Goal: Communication & Community: Answer question/provide support

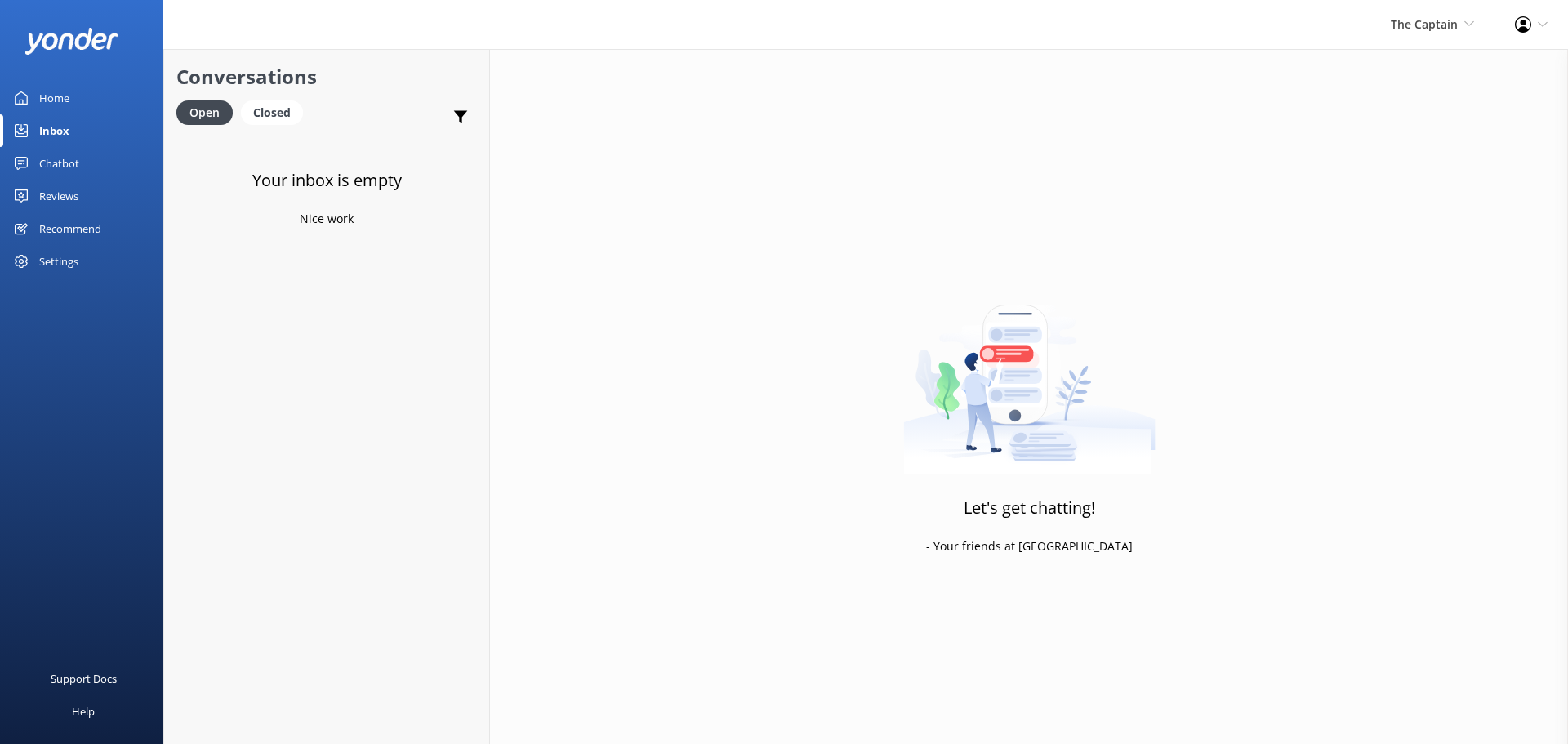
click at [47, 124] on div "Inbox" at bounding box center [54, 131] width 30 height 33
click at [1427, 25] on span "The Captain" at bounding box center [1424, 24] width 67 height 15
click at [1436, 16] on span "The Captain" at bounding box center [1424, 24] width 67 height 15
click at [1377, 107] on link "Aruba's Activities Expert" at bounding box center [1414, 109] width 163 height 39
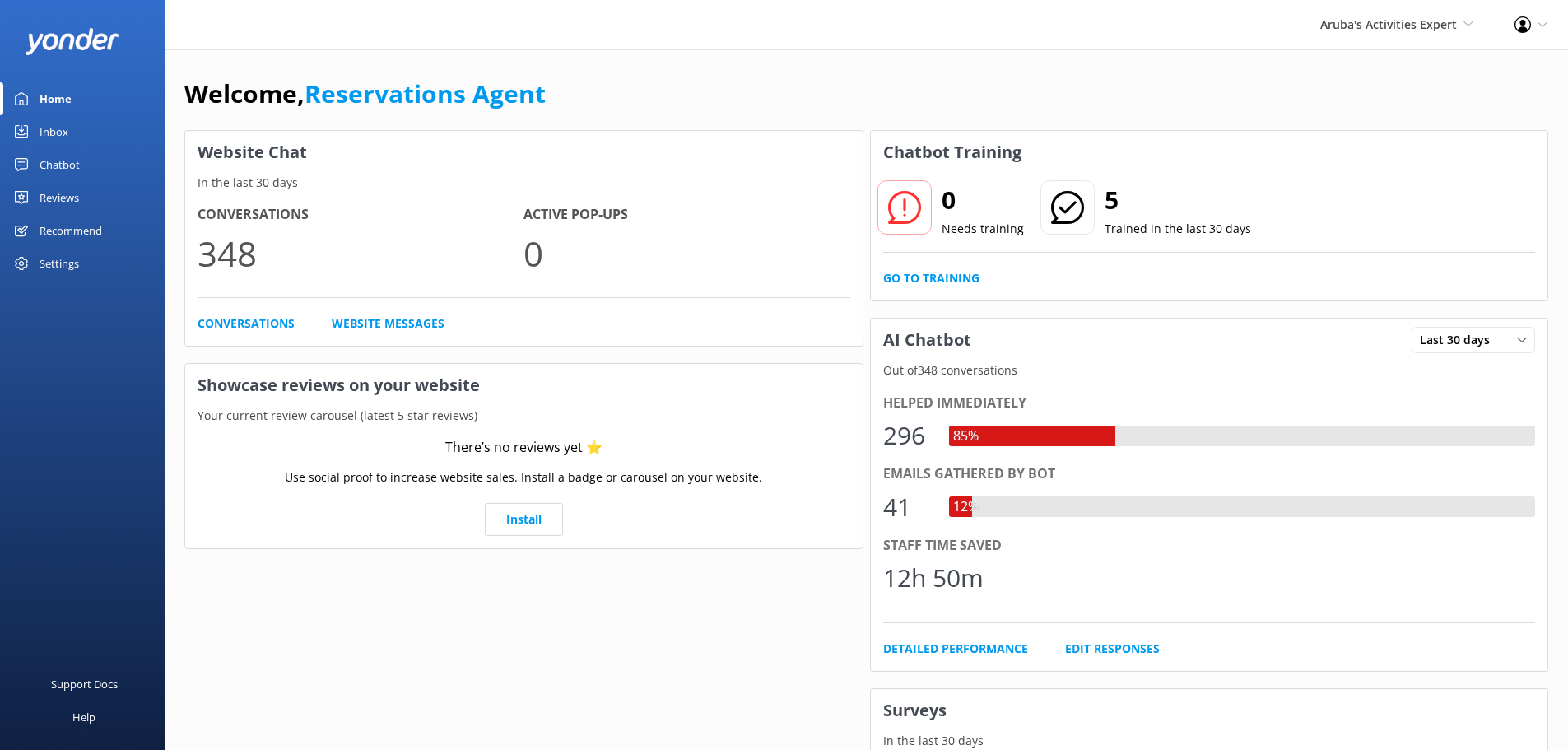
click at [64, 130] on div "Inbox" at bounding box center [54, 132] width 29 height 33
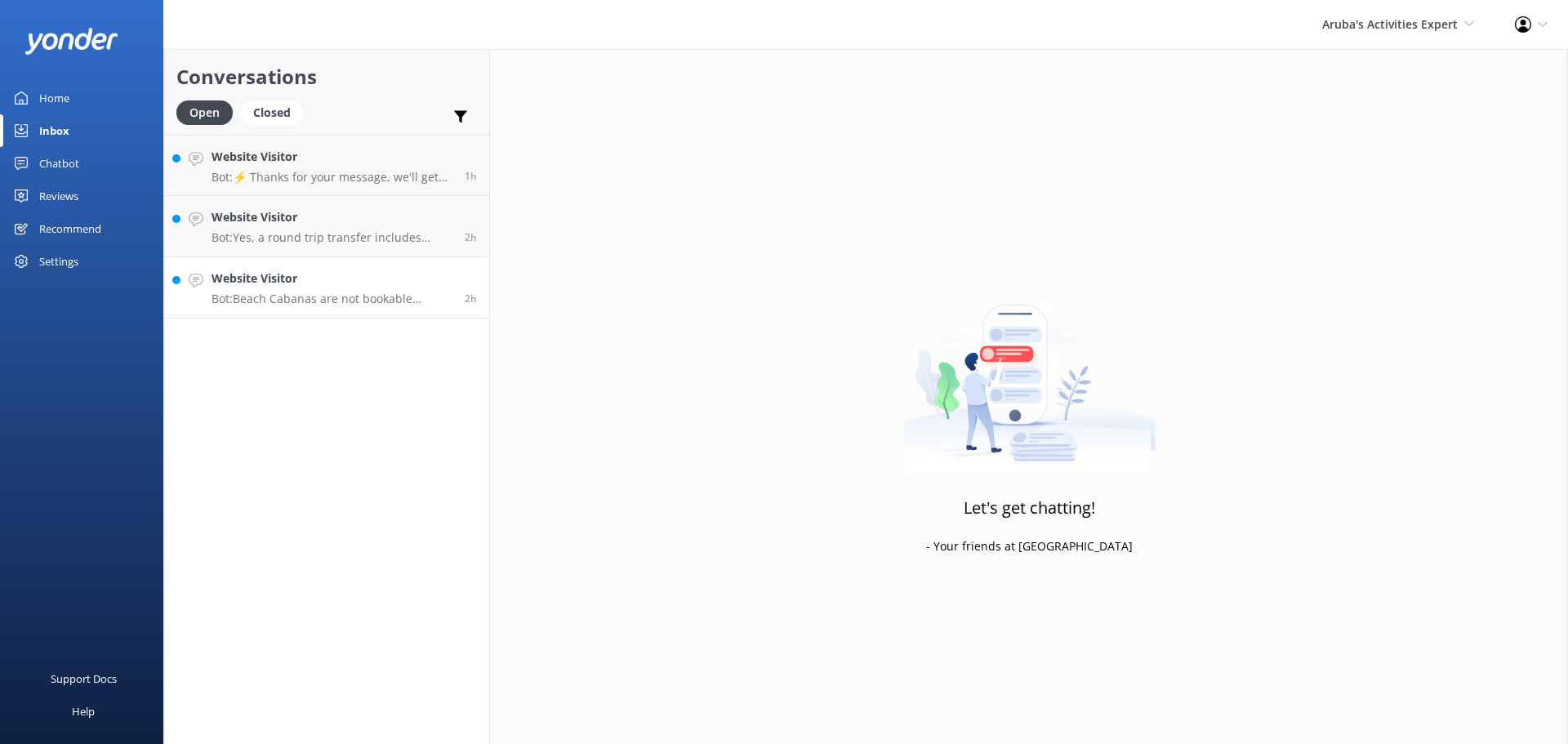
click at [368, 277] on h4 "Website Visitor" at bounding box center [331, 278] width 241 height 18
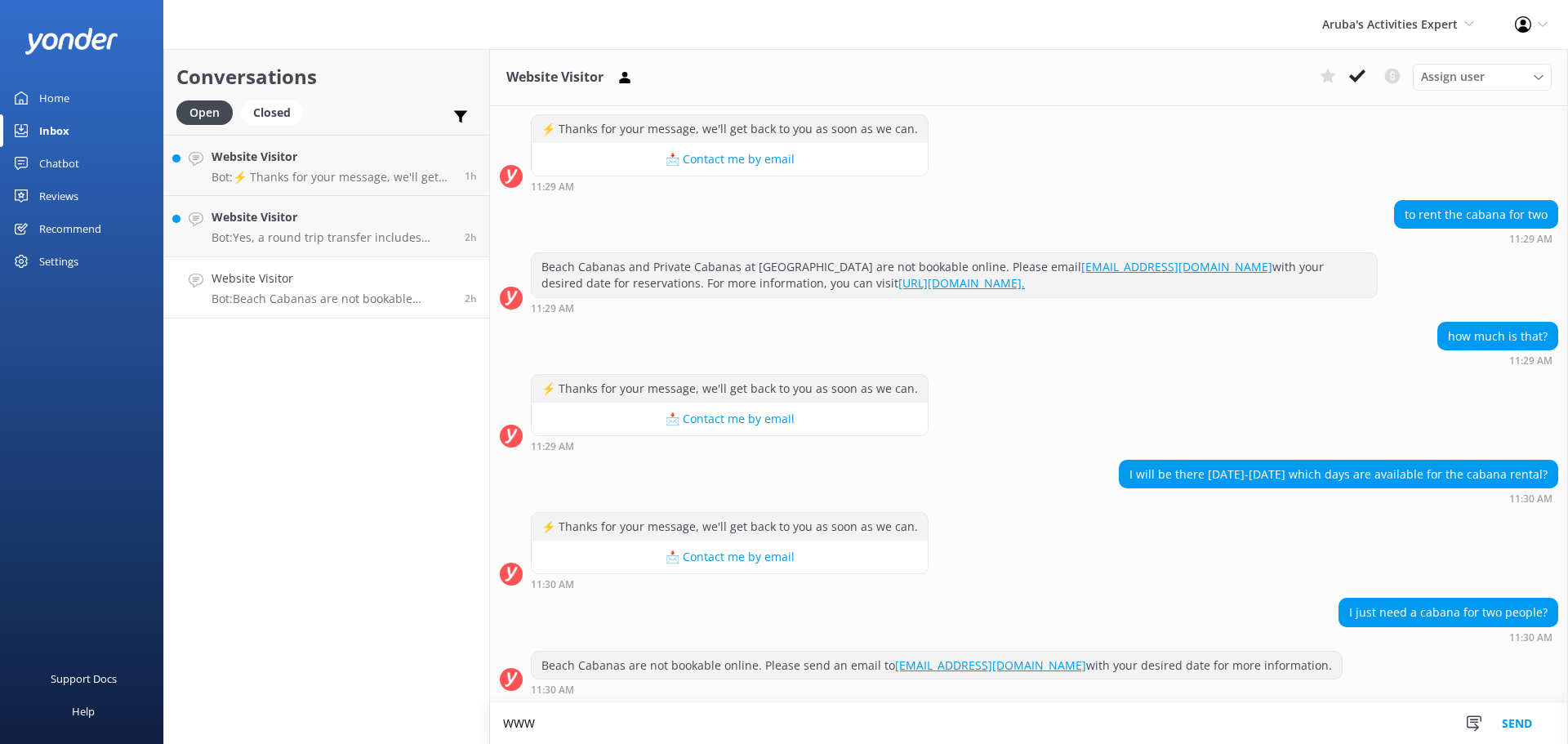
scroll to position [823, 0]
type textarea "W"
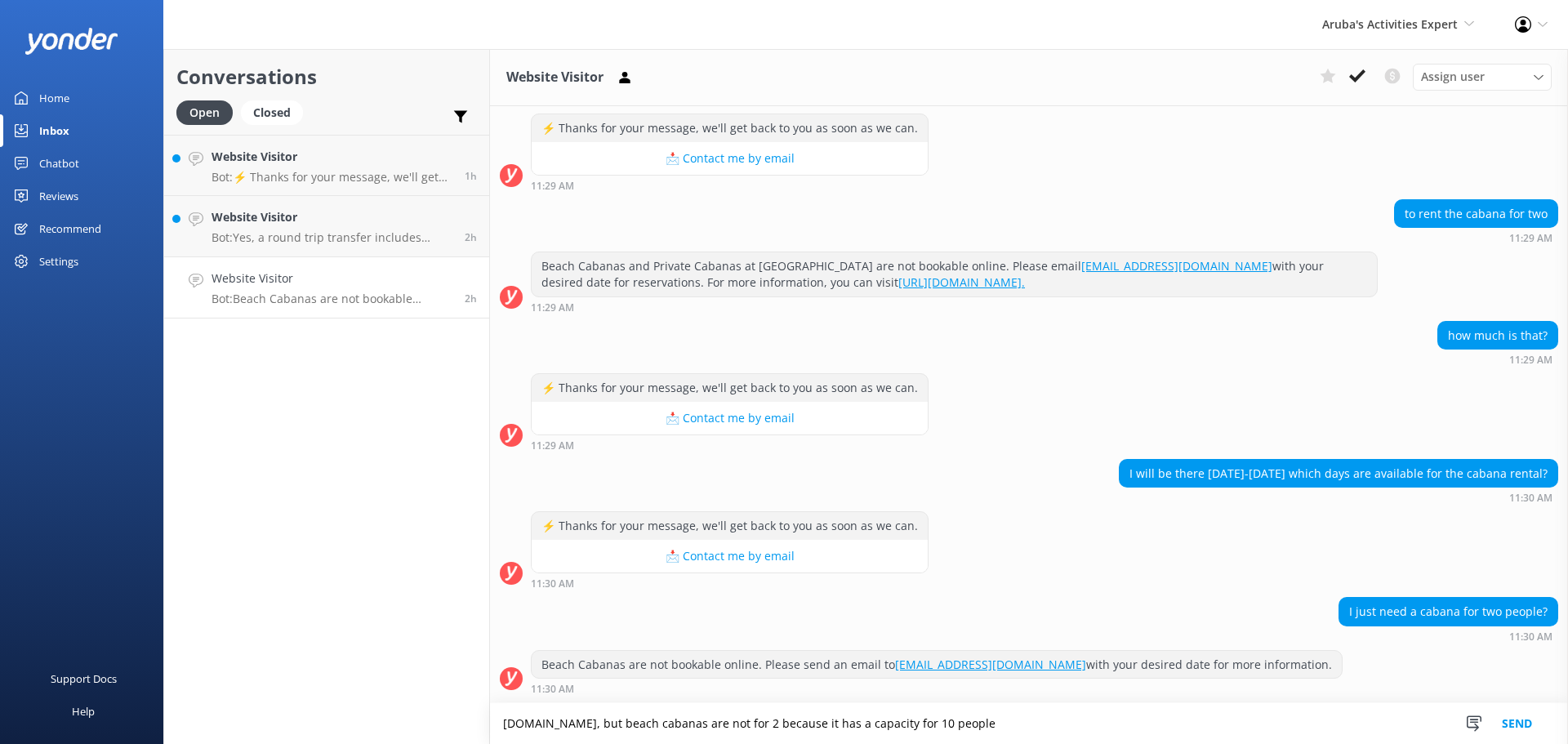
type textarea "www.depalm.com, but beach cabanas are not for 2 because it has a capacity for 1…"
click at [1530, 723] on button "Send" at bounding box center [1517, 724] width 61 height 41
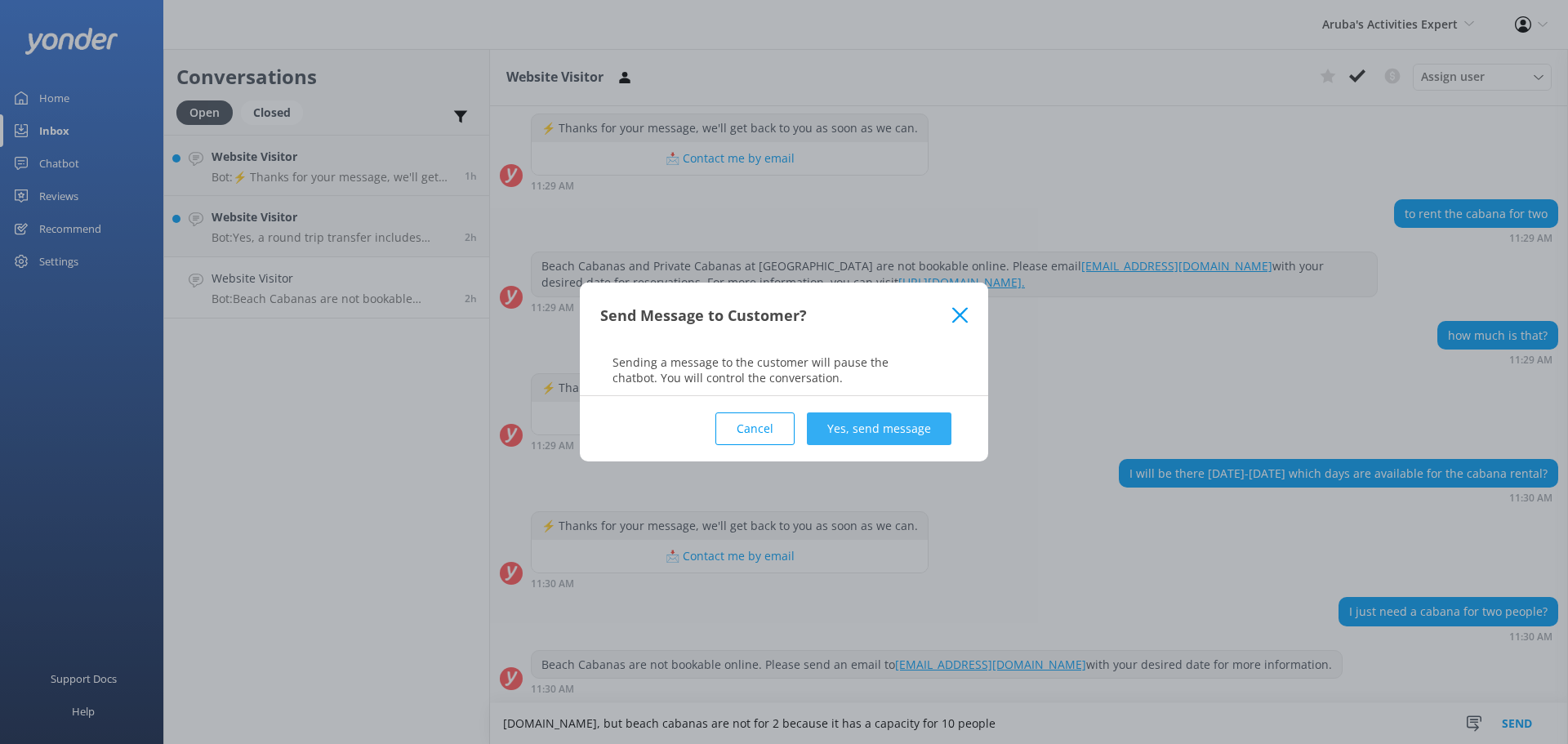
click at [884, 440] on button "Yes, send message" at bounding box center [879, 429] width 145 height 33
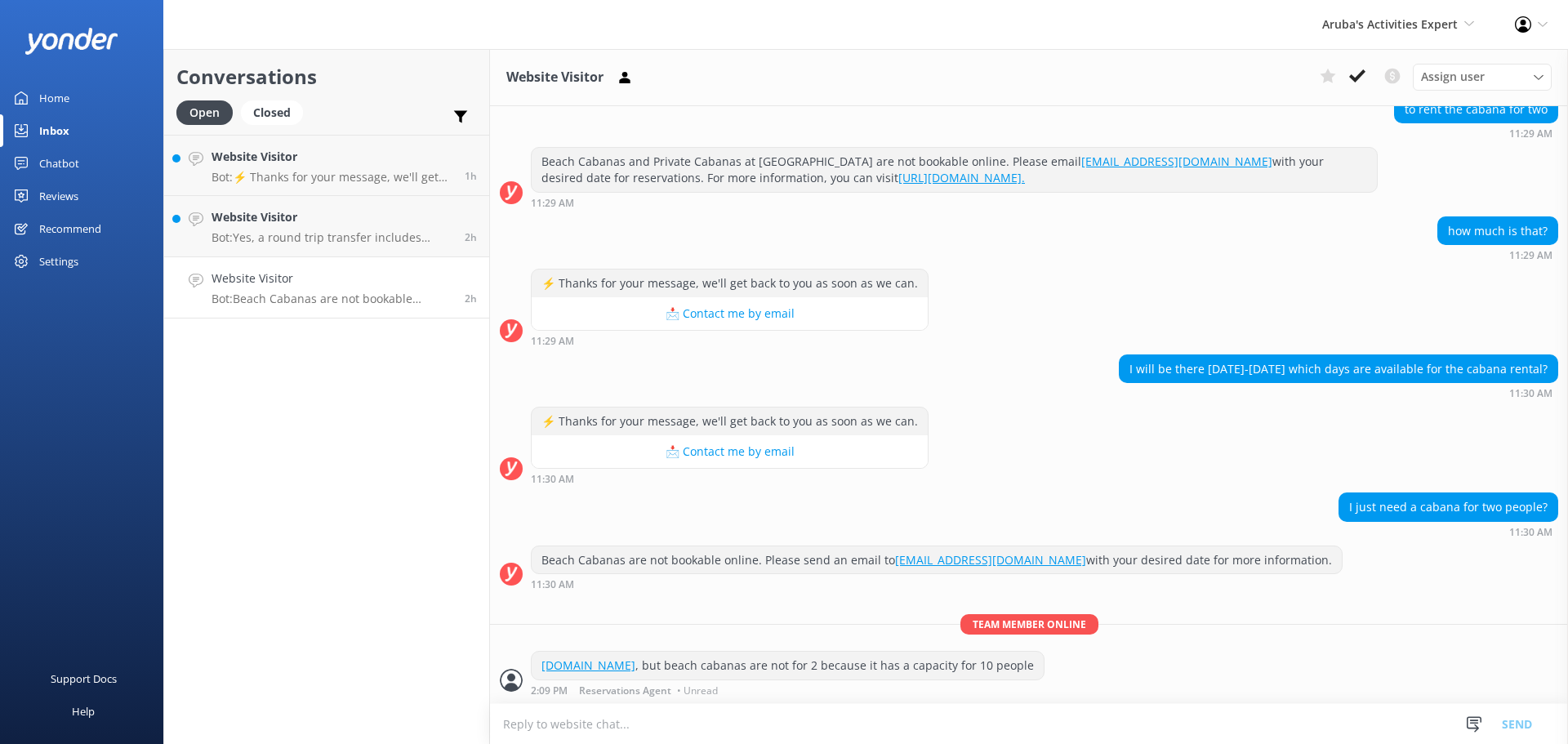
scroll to position [928, 0]
click at [1359, 81] on icon at bounding box center [1357, 76] width 16 height 16
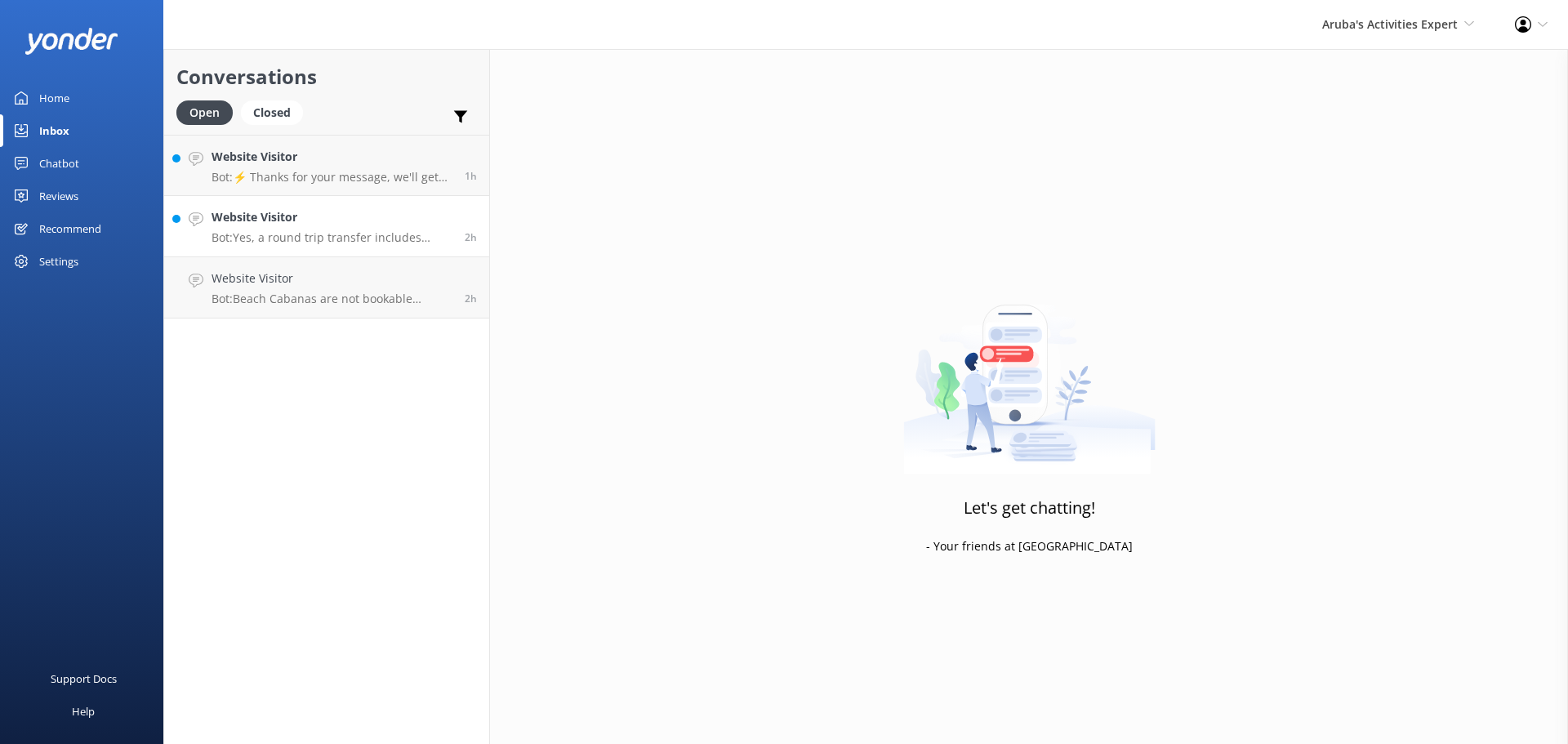
click at [321, 216] on h4 "Website Visitor" at bounding box center [331, 217] width 241 height 18
